Goal: Information Seeking & Learning: Learn about a topic

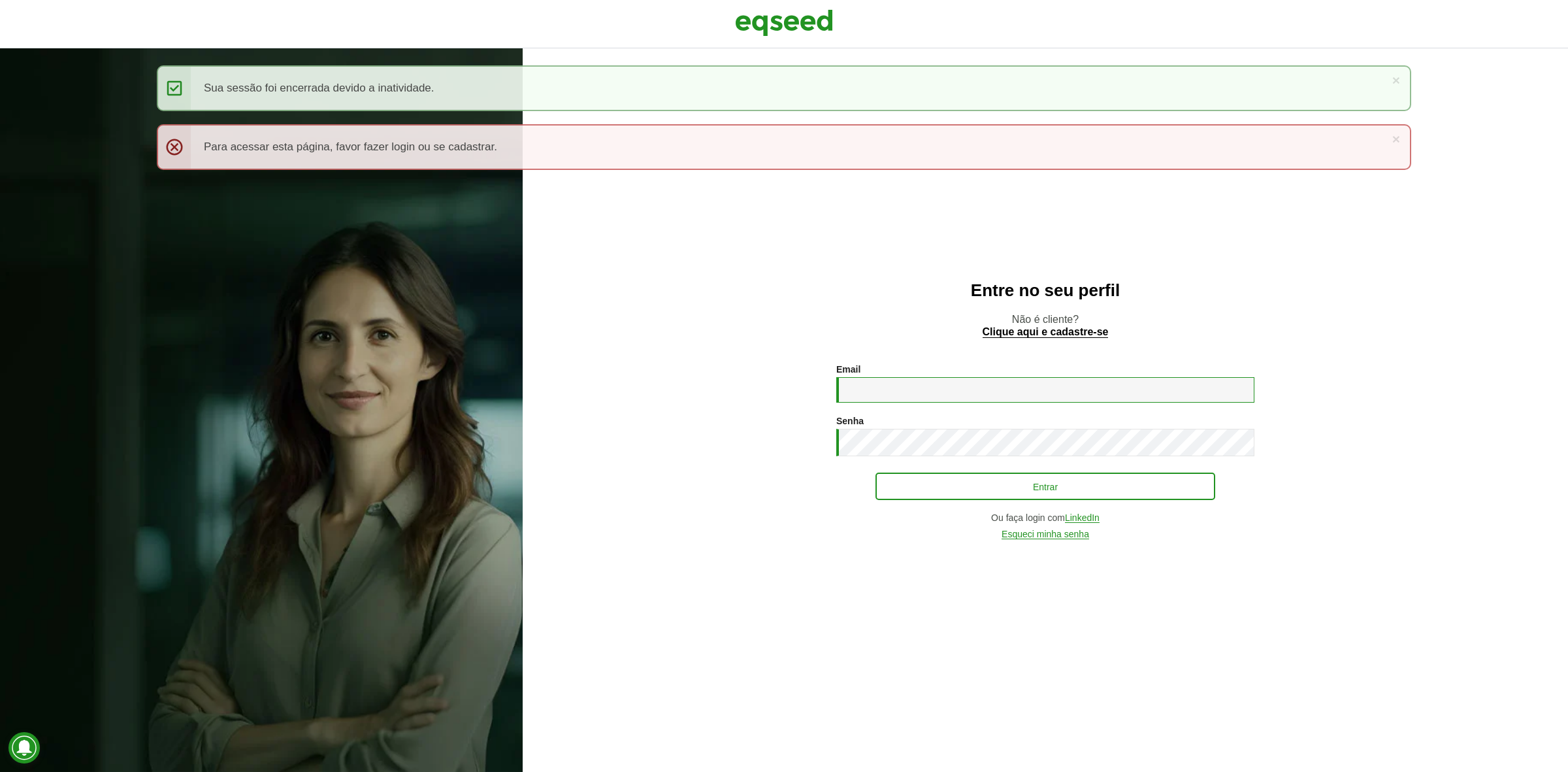
type input "**********"
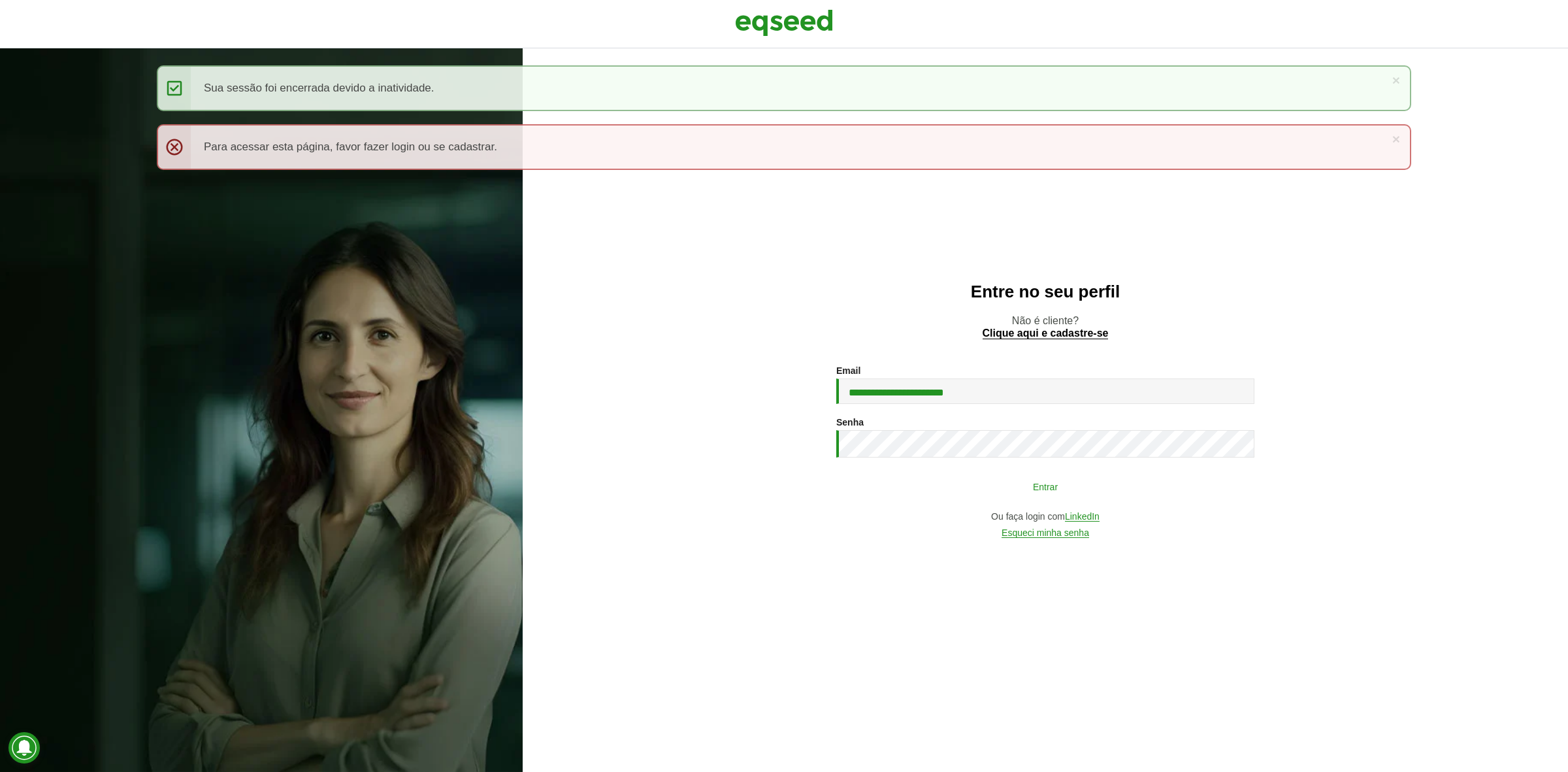
click at [946, 489] on button "Entrar" at bounding box center [1046, 486] width 340 height 25
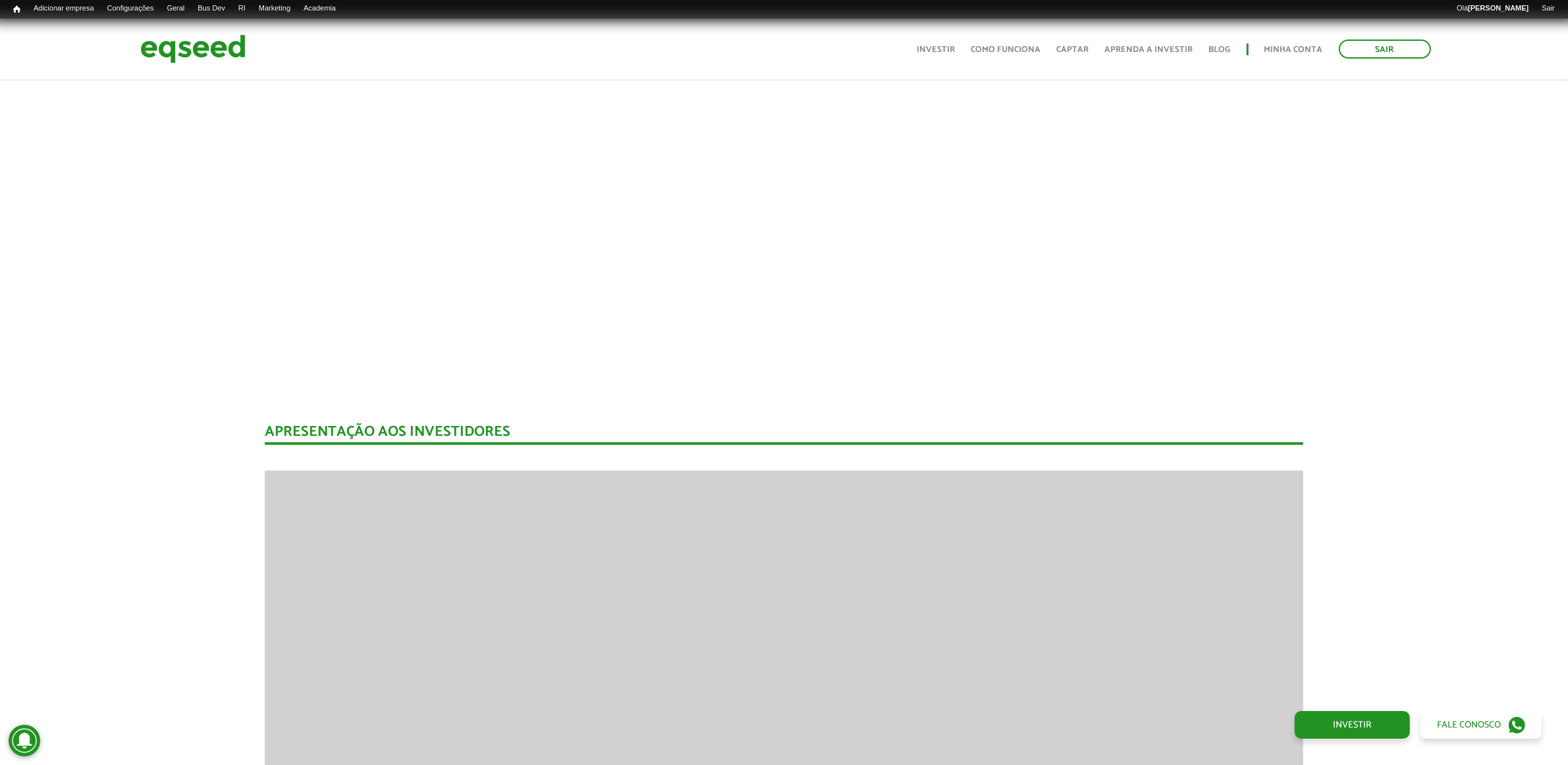
scroll to position [1340, 0]
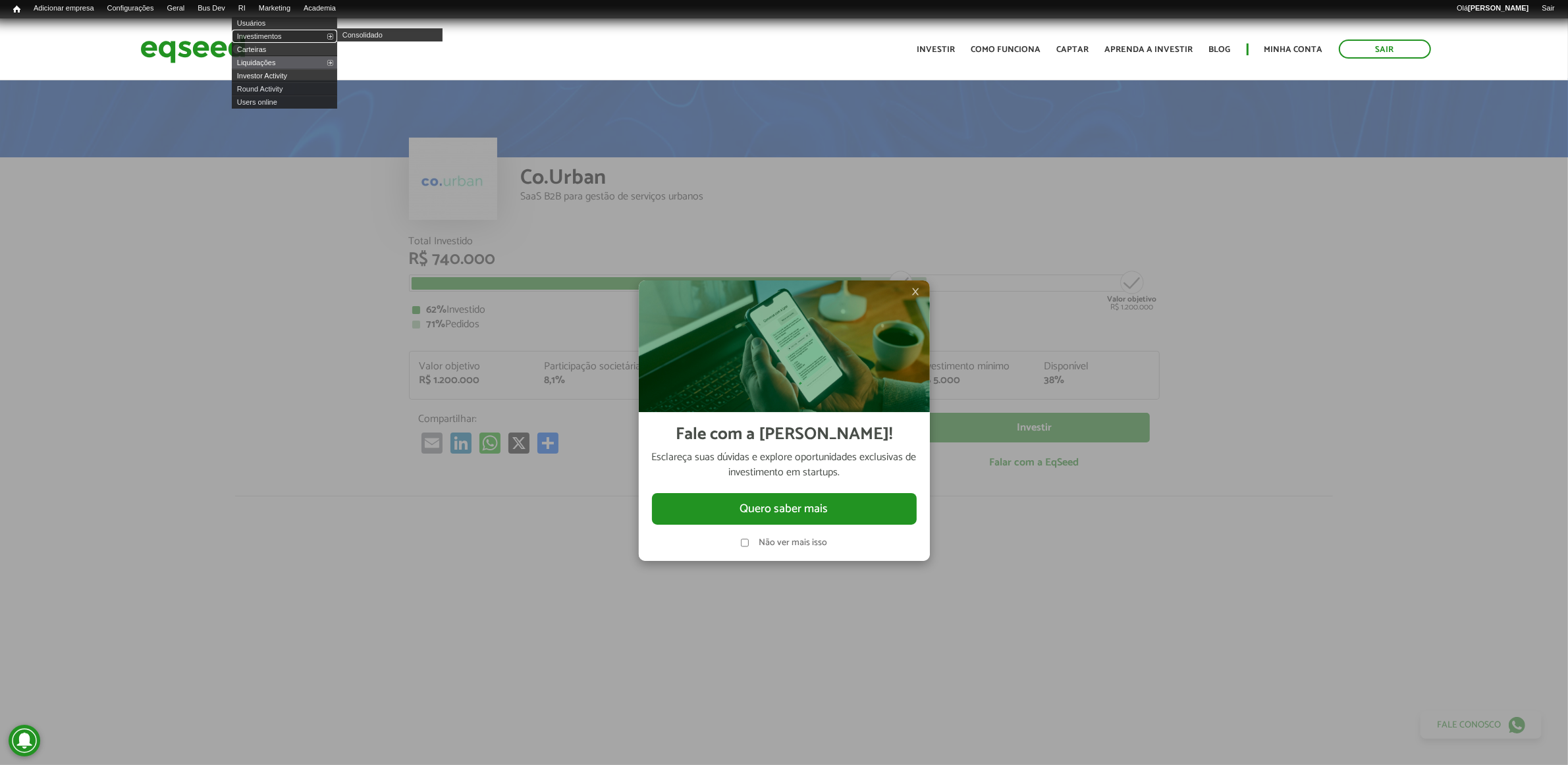
click at [279, 34] on link "Investimentos" at bounding box center [284, 36] width 105 height 13
